Goal: Navigation & Orientation: Find specific page/section

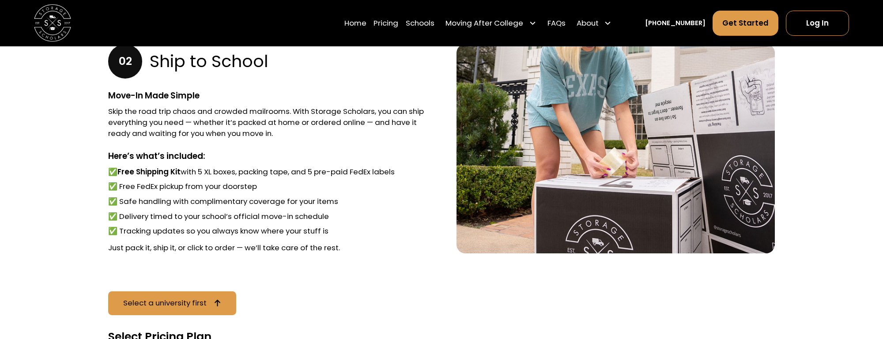
scroll to position [641, 0]
